Goal: Information Seeking & Learning: Learn about a topic

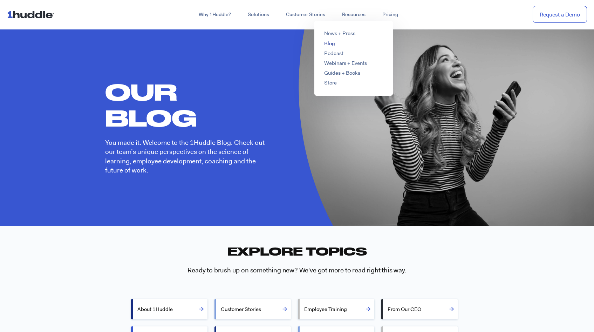
click at [328, 47] on link "Blog" at bounding box center [329, 43] width 11 height 7
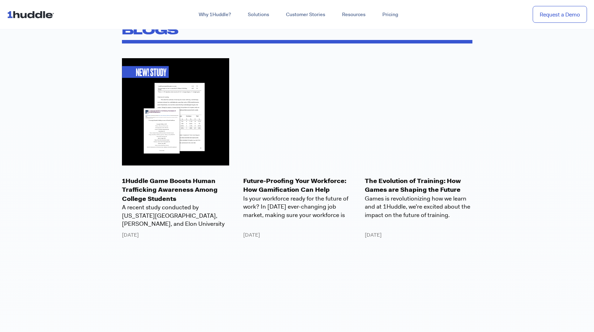
scroll to position [509, 0]
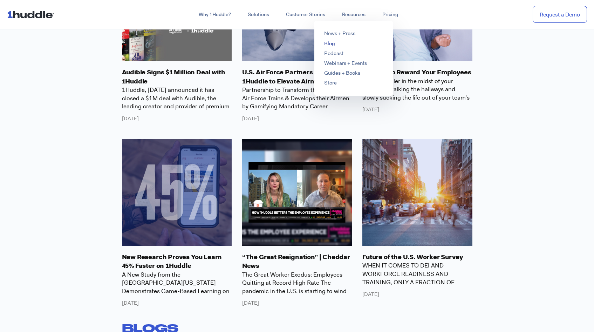
click at [331, 41] on link "Blog" at bounding box center [329, 43] width 11 height 7
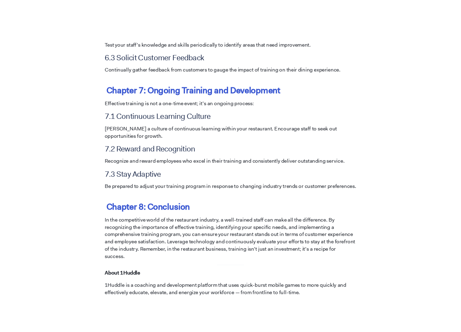
scroll to position [1349, 0]
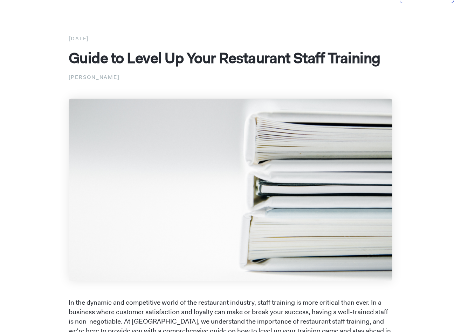
scroll to position [0, 0]
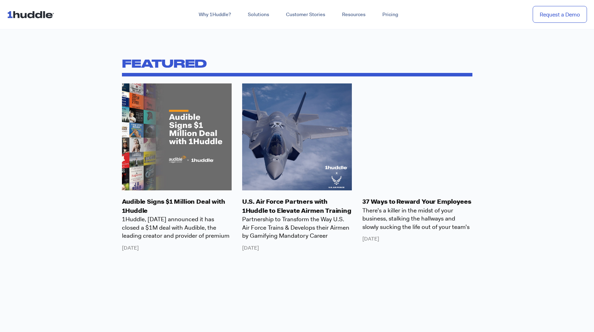
scroll to position [392, 0]
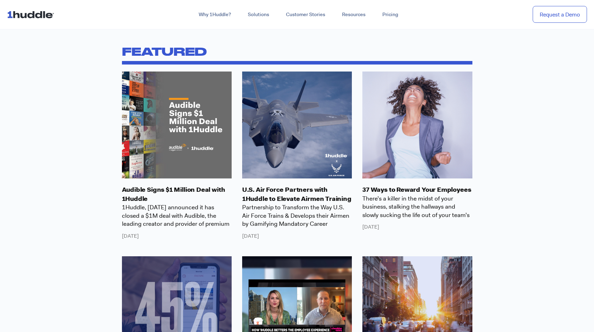
click at [141, 192] on link "Audible Signs $1 Million Deal with 1Huddle" at bounding box center [173, 193] width 103 height 17
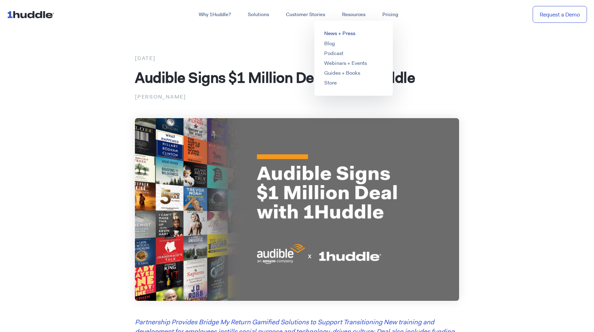
click at [336, 34] on link "News + Press" at bounding box center [339, 33] width 31 height 7
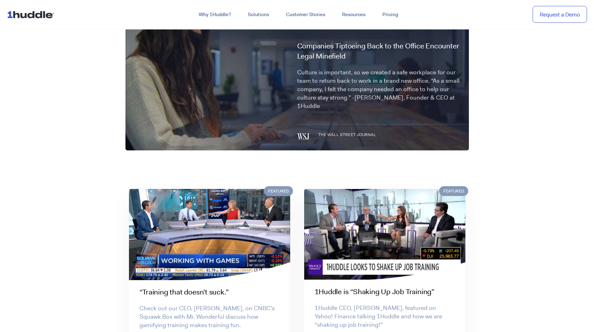
scroll to position [290, 0]
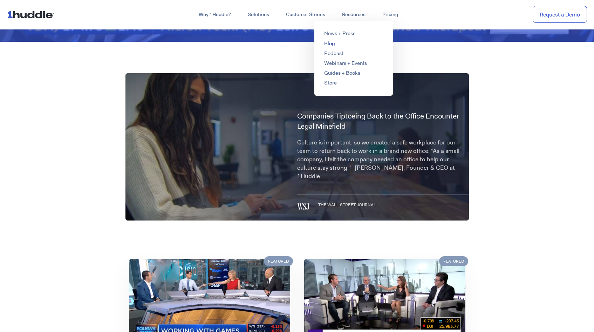
click at [327, 42] on link "Blog" at bounding box center [329, 43] width 11 height 7
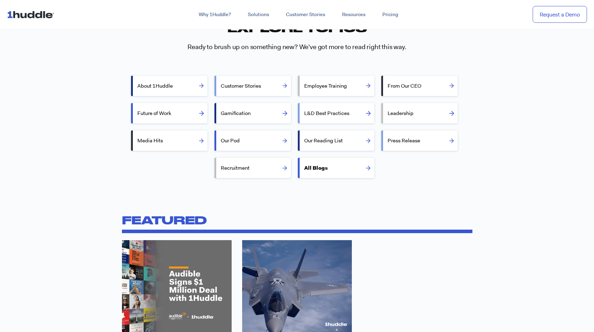
scroll to position [225, 0]
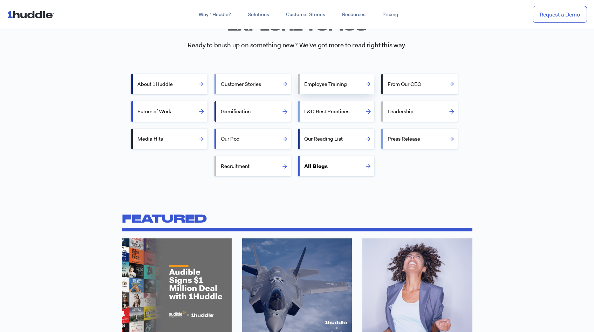
click at [329, 87] on label "Employee Training" at bounding box center [339, 84] width 70 height 17
click at [304, 86] on input "Employee Training" at bounding box center [302, 83] width 5 height 5
radio input "true"
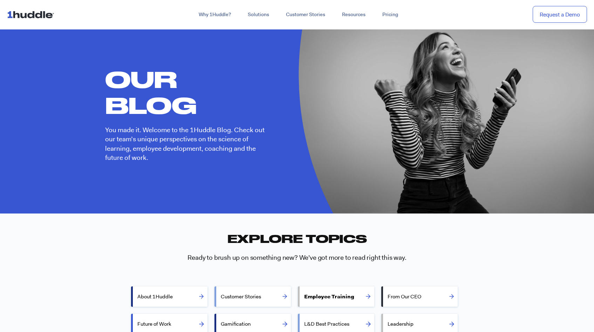
scroll to position [0, 0]
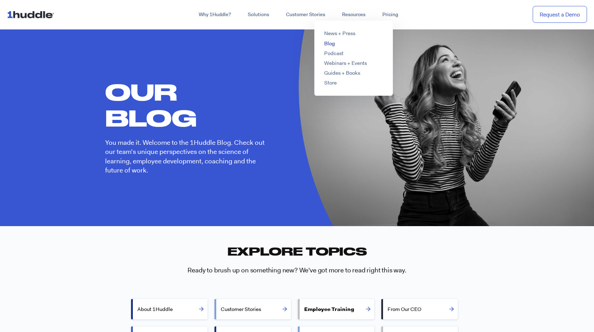
click at [329, 44] on link "Blog" at bounding box center [329, 43] width 11 height 7
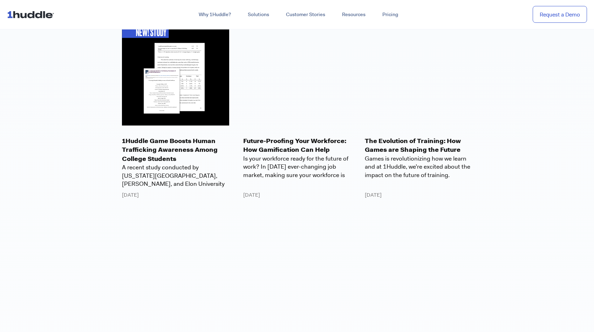
scroll to position [851, 0]
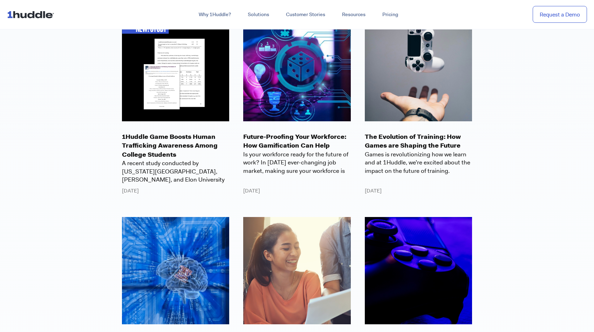
click at [280, 141] on p "Future-Proofing Your Workforce: How Gamification Can Help" at bounding box center [297, 141] width 108 height 18
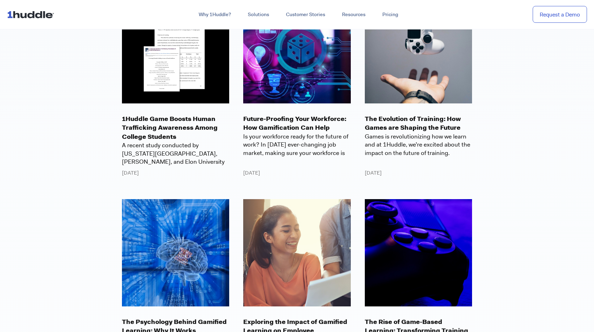
scroll to position [883, 0]
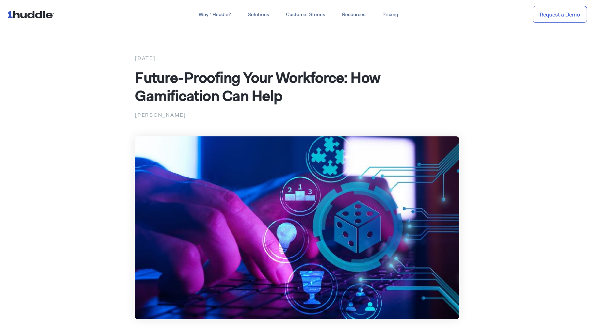
drag, startPoint x: 128, startPoint y: 113, endPoint x: 197, endPoint y: 116, distance: 68.8
copy p "[PERSON_NAME]"
